Goal: Task Accomplishment & Management: Manage account settings

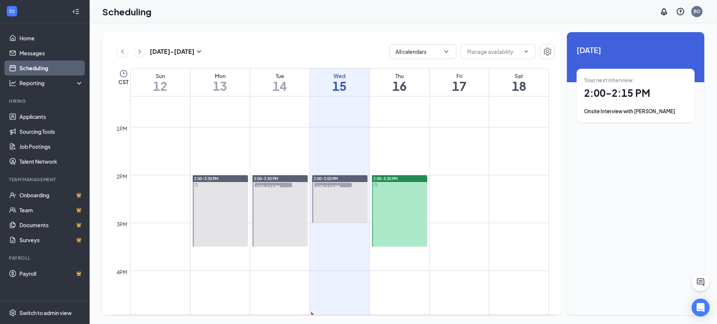
scroll to position [591, 0]
click at [339, 186] on span "2:00-2:15 PM" at bounding box center [332, 185] width 37 height 7
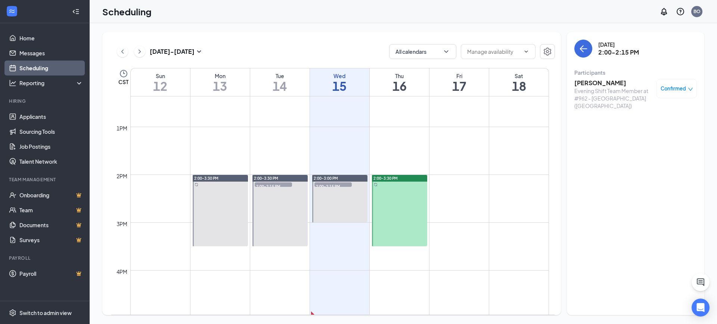
click at [671, 88] on span "Confirmed" at bounding box center [673, 88] width 25 height 7
click at [653, 138] on span "Mark as no-show" at bounding box center [654, 138] width 41 height 8
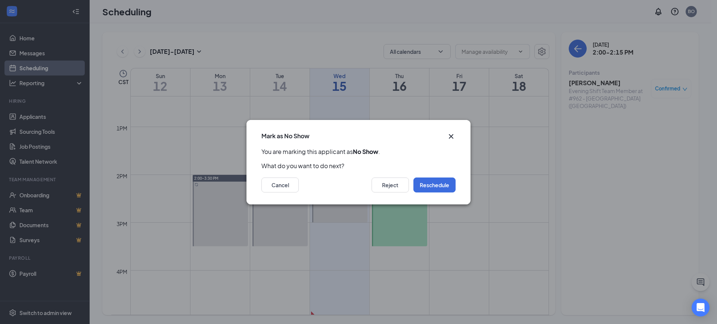
click at [451, 135] on icon "Cross" at bounding box center [451, 136] width 9 height 9
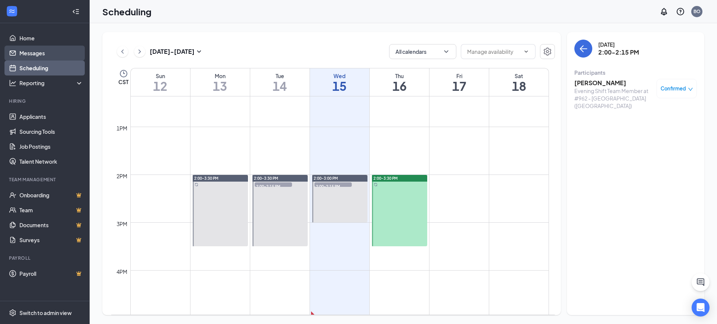
click at [43, 52] on link "Messages" at bounding box center [51, 53] width 64 height 15
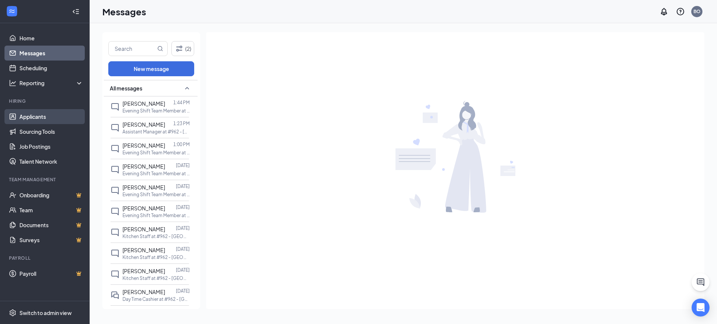
click at [35, 114] on link "Applicants" at bounding box center [51, 116] width 64 height 15
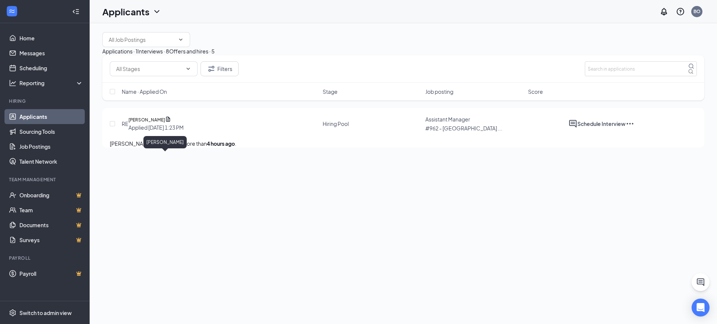
click at [165, 124] on h5 "[PERSON_NAME]" at bounding box center [146, 119] width 37 height 7
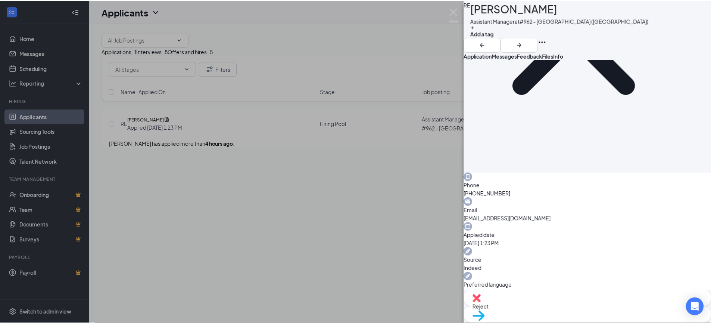
scroll to position [128, 0]
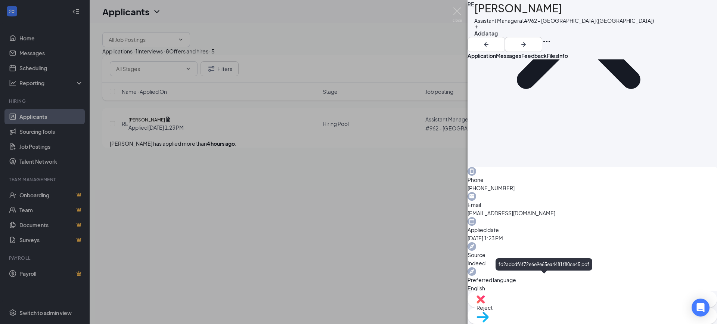
click at [457, 10] on img at bounding box center [457, 14] width 9 height 15
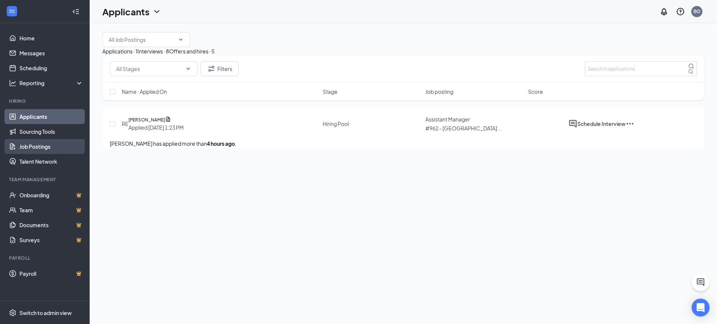
click at [35, 144] on link "Job Postings" at bounding box center [51, 146] width 64 height 15
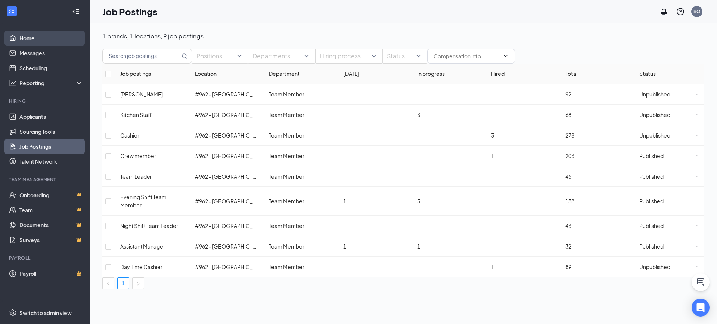
click at [31, 38] on link "Home" at bounding box center [51, 38] width 64 height 15
